Goal: Information Seeking & Learning: Learn about a topic

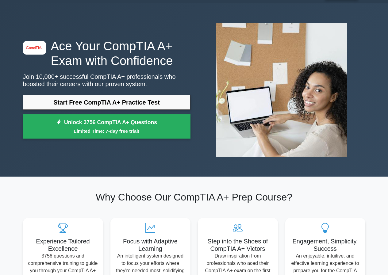
scroll to position [31, 0]
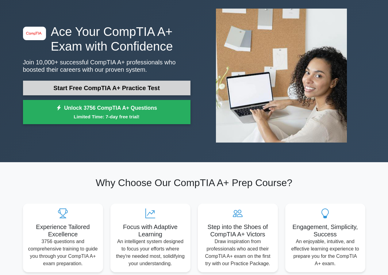
click at [124, 89] on link "Start Free CompTIA A+ Practice Test" at bounding box center [106, 88] width 167 height 15
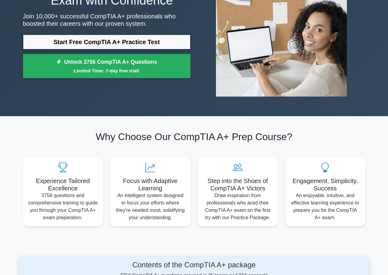
scroll to position [0, 0]
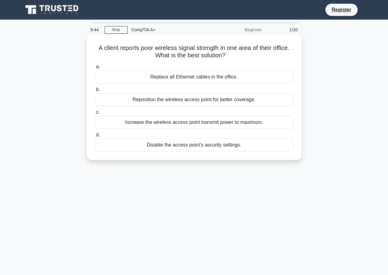
click at [169, 100] on div "Reposition the wireless access point for better coverage." at bounding box center [194, 99] width 199 height 13
click at [95, 92] on input "b. Reposition the wireless access point for better coverage." at bounding box center [95, 90] width 0 height 4
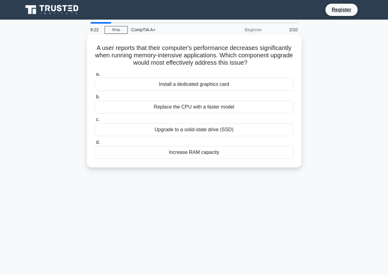
click at [202, 157] on div "Increase RAM capacity" at bounding box center [194, 152] width 199 height 13
click at [202, 155] on div "Increase RAM capacity" at bounding box center [194, 152] width 199 height 13
click at [95, 144] on input "d. Increase RAM capacity" at bounding box center [95, 142] width 0 height 4
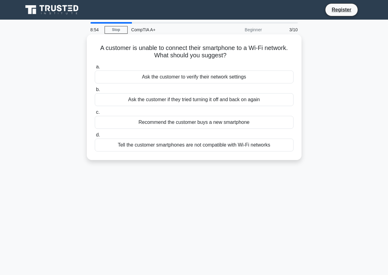
click at [209, 100] on div "Ask the customer if they tried turning it off and back on again" at bounding box center [194, 99] width 199 height 13
click at [198, 101] on div "Ask the customer if they tried turning it off and back on again" at bounding box center [194, 99] width 199 height 13
click at [95, 92] on input "b. Ask the customer if they tried turning it off and back on again" at bounding box center [95, 90] width 0 height 4
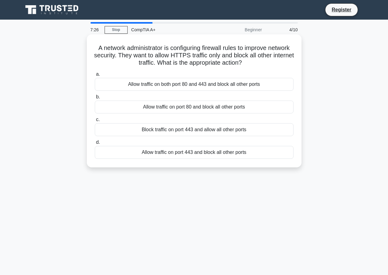
click at [202, 152] on div "Allow traffic on port 443 and block all other ports" at bounding box center [194, 152] width 199 height 13
click at [95, 144] on input "d. Allow traffic on port 443 and block all other ports" at bounding box center [95, 142] width 0 height 4
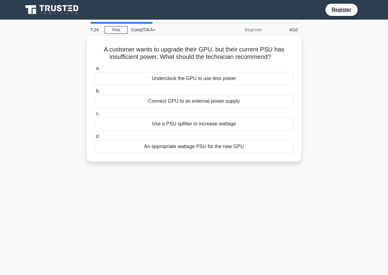
click at [154, 32] on div "CompTIA A+" at bounding box center [170, 30] width 84 height 12
